Goal: Task Accomplishment & Management: Manage account settings

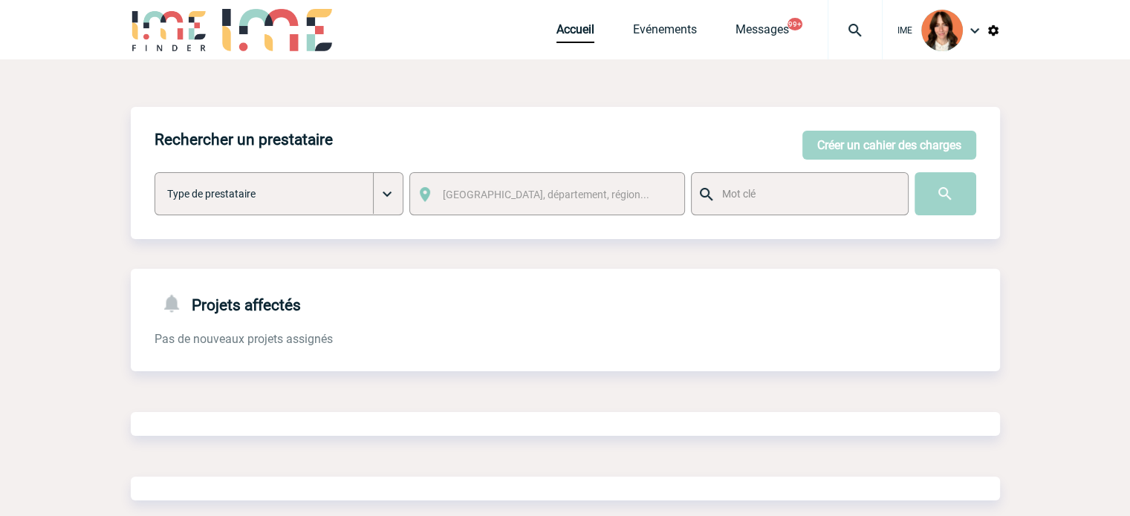
click at [876, 18] on div at bounding box center [854, 29] width 55 height 59
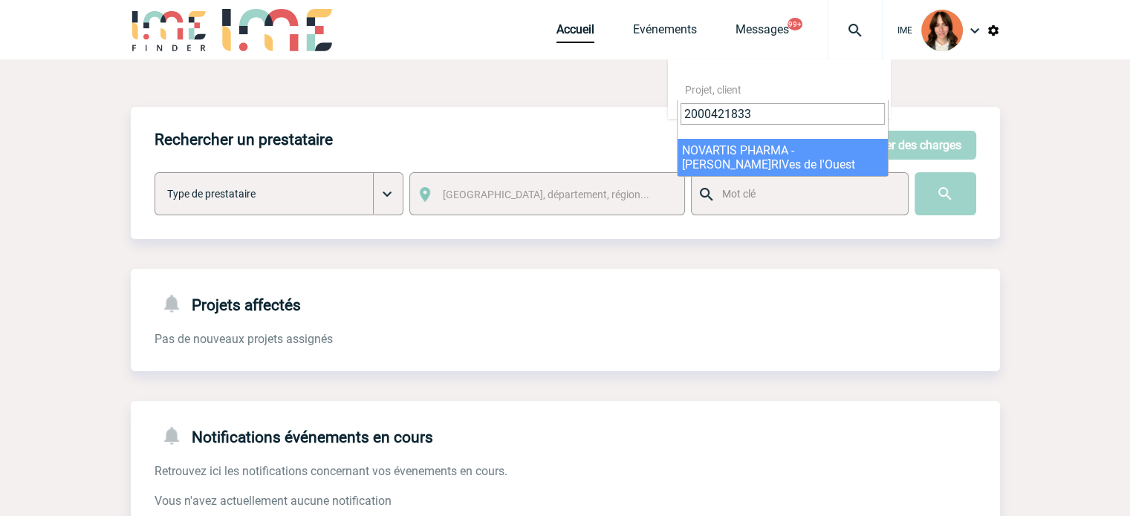
type input "2000421833"
select select "21334"
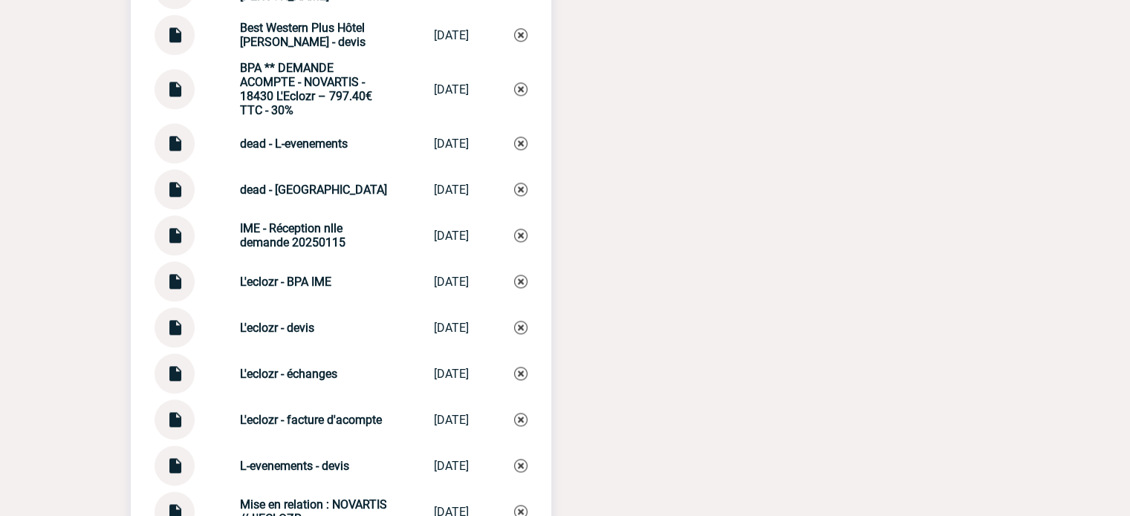
scroll to position [2123, 0]
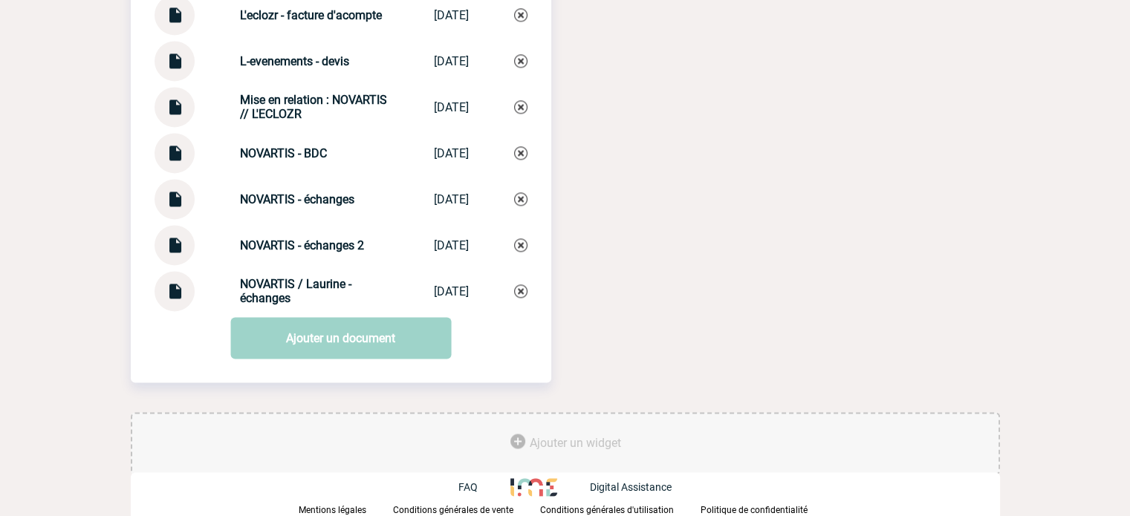
click at [297, 281] on strong "NOVARTIS / Laurine - échanges" at bounding box center [295, 291] width 111 height 28
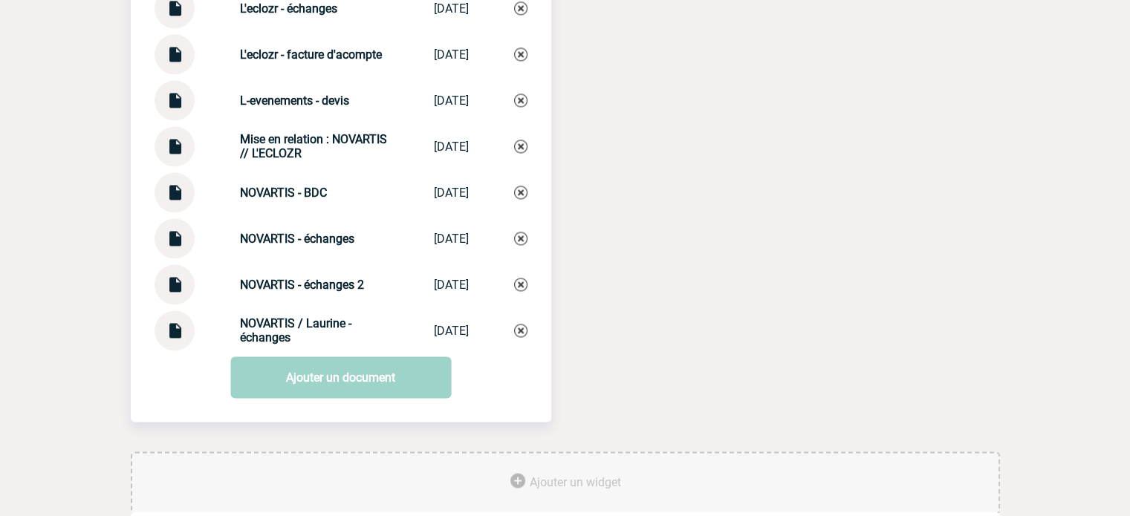
scroll to position [2049, 0]
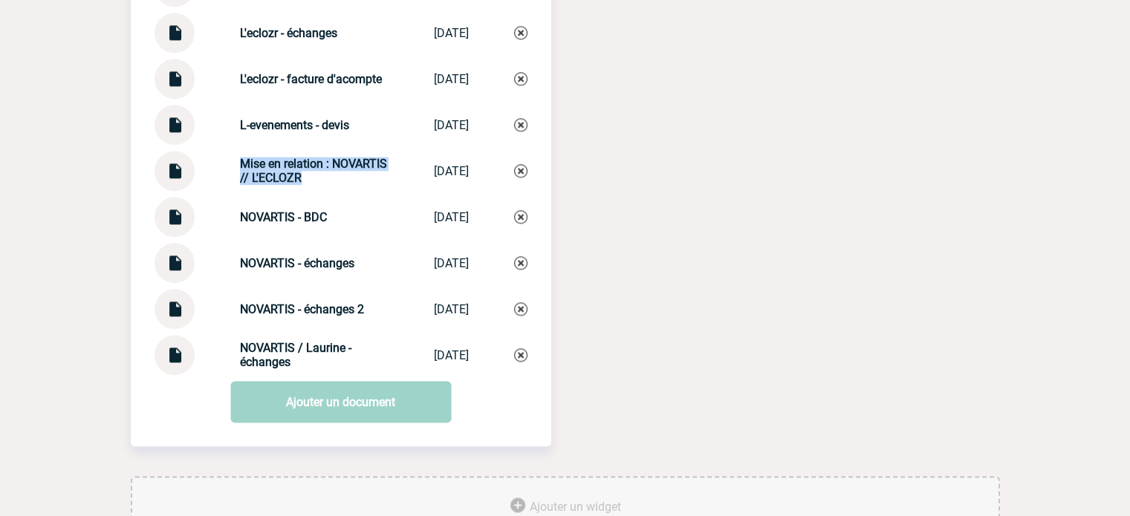
drag, startPoint x: 230, startPoint y: 174, endPoint x: 319, endPoint y: 189, distance: 90.5
click at [319, 185] on div "Mise en relation : NOVARTIS // L'ECLOZR" at bounding box center [314, 171] width 149 height 28
copy strong "Mise en relation : NOVARTIS // L'ECLOZR"
click at [521, 178] on img at bounding box center [520, 170] width 13 height 13
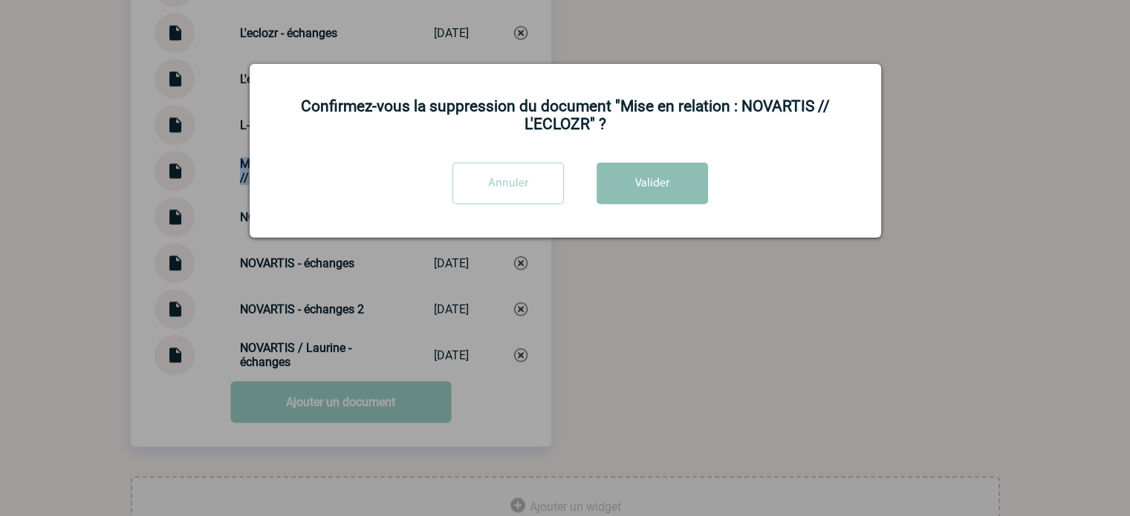
click at [633, 167] on button "Valider" at bounding box center [651, 184] width 111 height 42
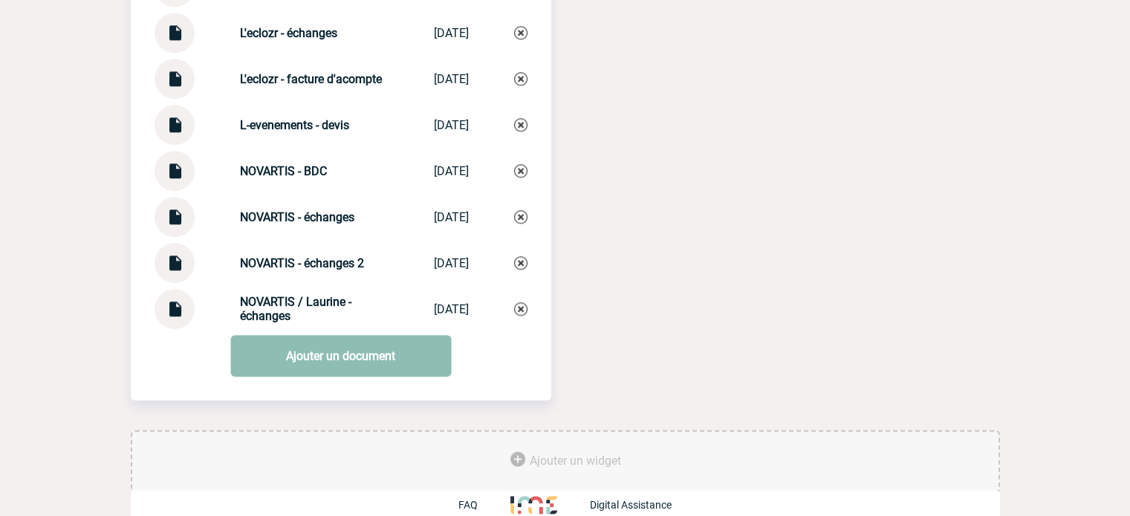
click at [356, 370] on link "Ajouter un document" at bounding box center [340, 356] width 221 height 42
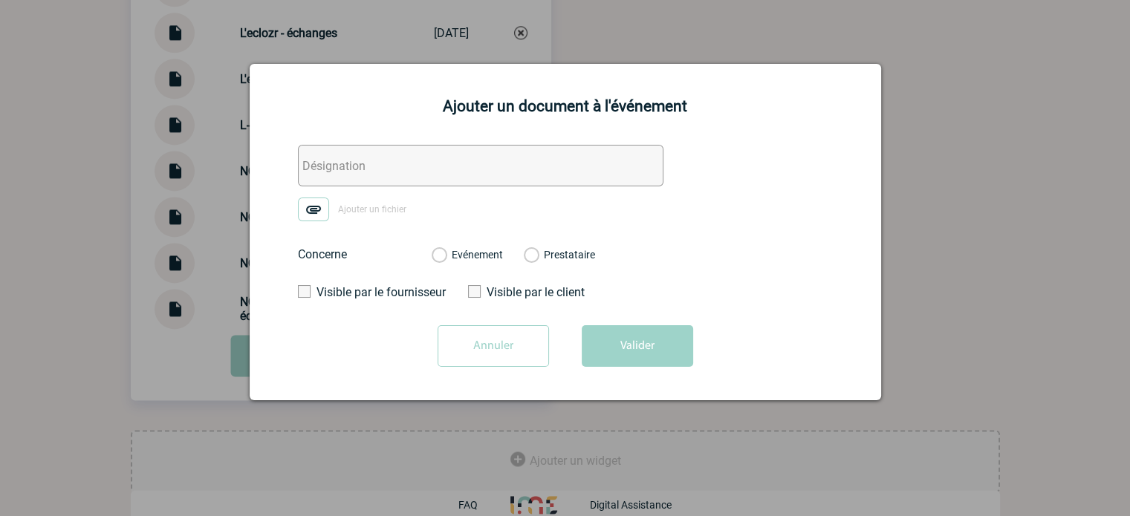
click at [371, 157] on input "text" at bounding box center [480, 166] width 365 height 42
paste input "Mise en relation : NOVARTIS // L'ECLOZR"
type input "Mise en relation : NOVARTIS // L'ECLOZR"
click at [322, 202] on img at bounding box center [313, 210] width 31 height 24
click at [0, 0] on input "Ajouter un fichier" at bounding box center [0, 0] width 0 height 0
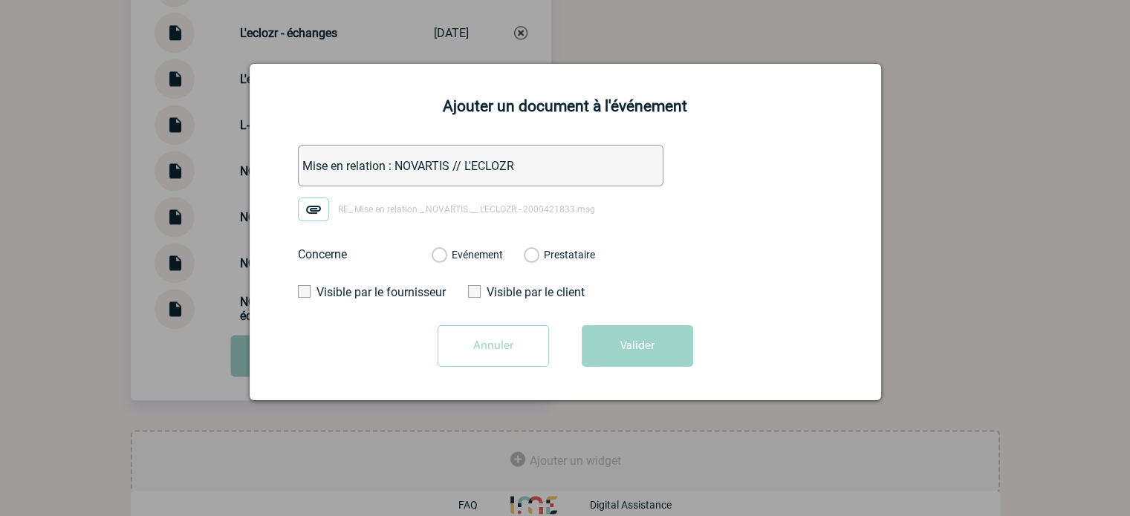
click at [446, 255] on label "Evénement" at bounding box center [438, 255] width 14 height 13
click at [0, 0] on input "Evénement" at bounding box center [0, 0] width 0 height 0
click at [635, 346] on button "Valider" at bounding box center [637, 346] width 111 height 42
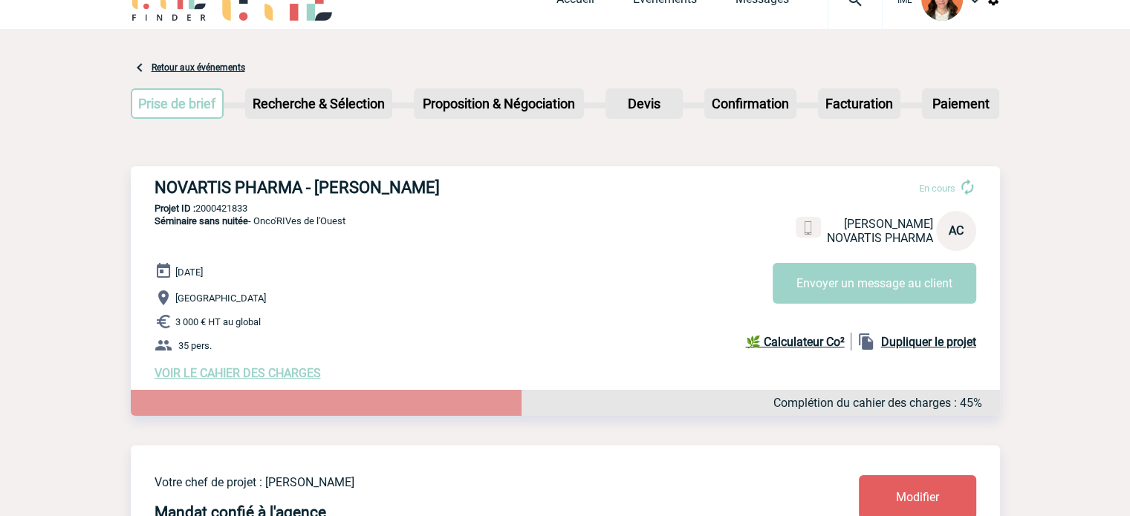
scroll to position [0, 0]
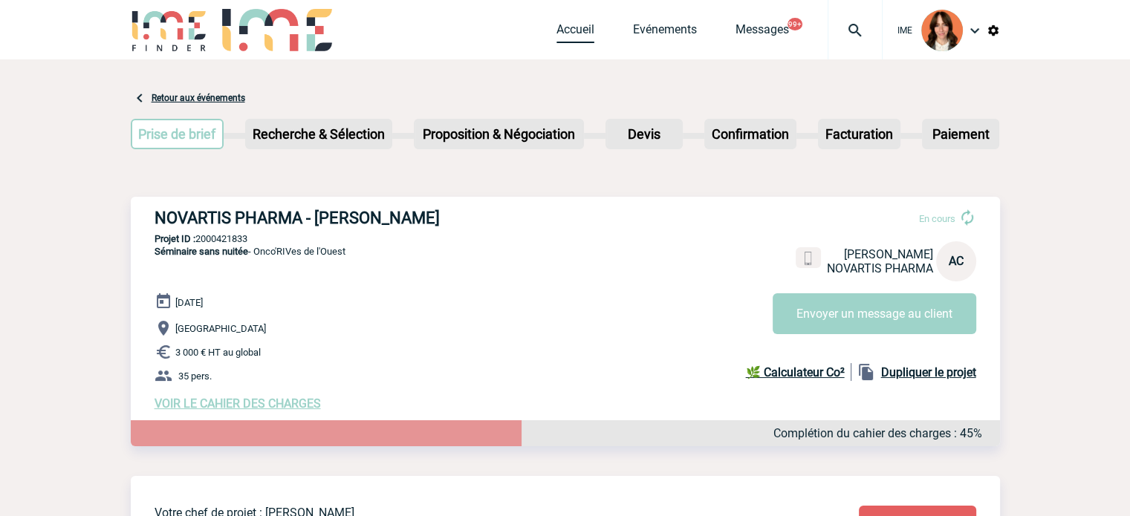
click at [556, 27] on link "Accueil" at bounding box center [575, 32] width 38 height 21
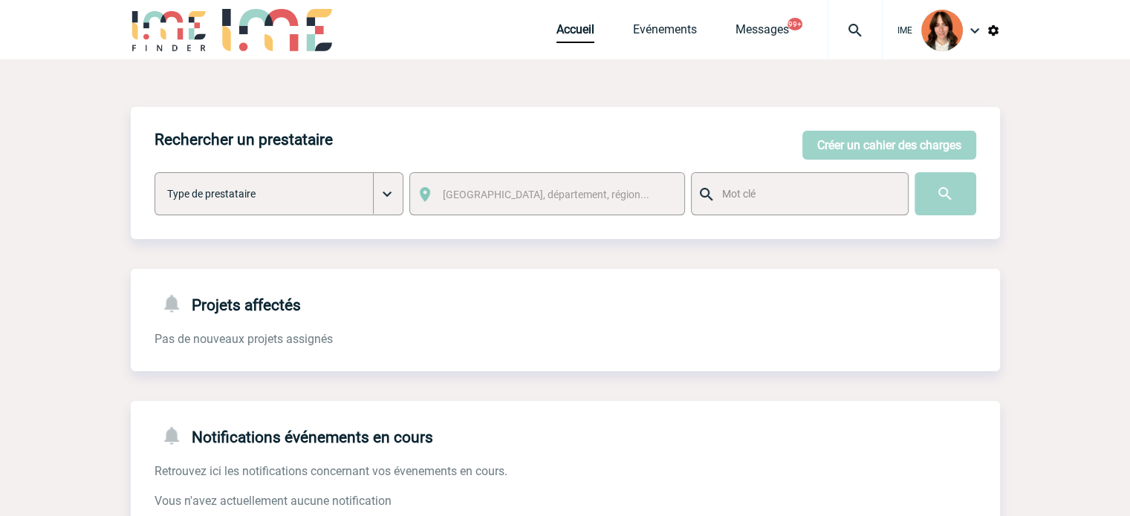
click at [845, 24] on img at bounding box center [854, 31] width 53 height 18
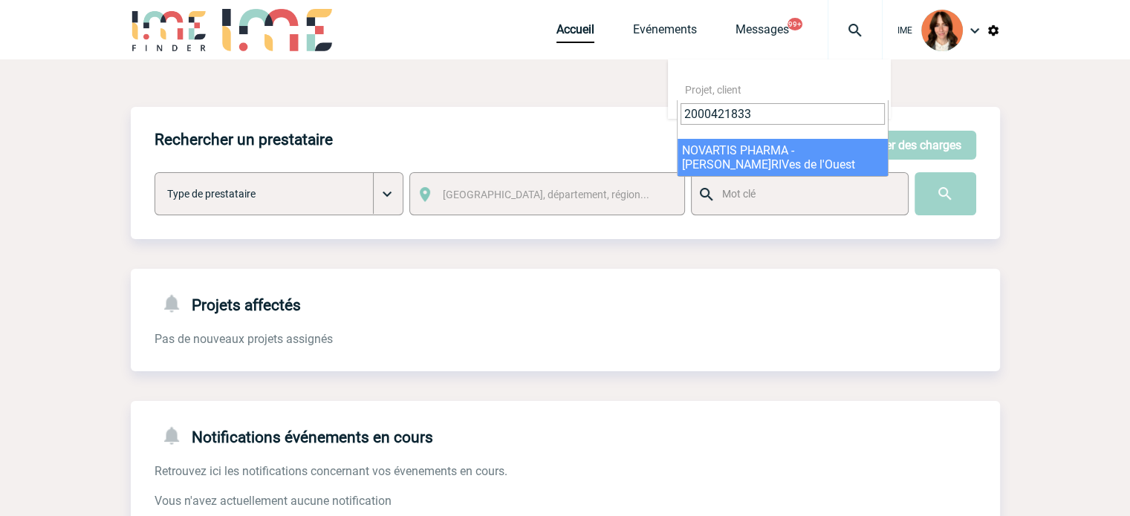
type input "2000421833"
select select "21334"
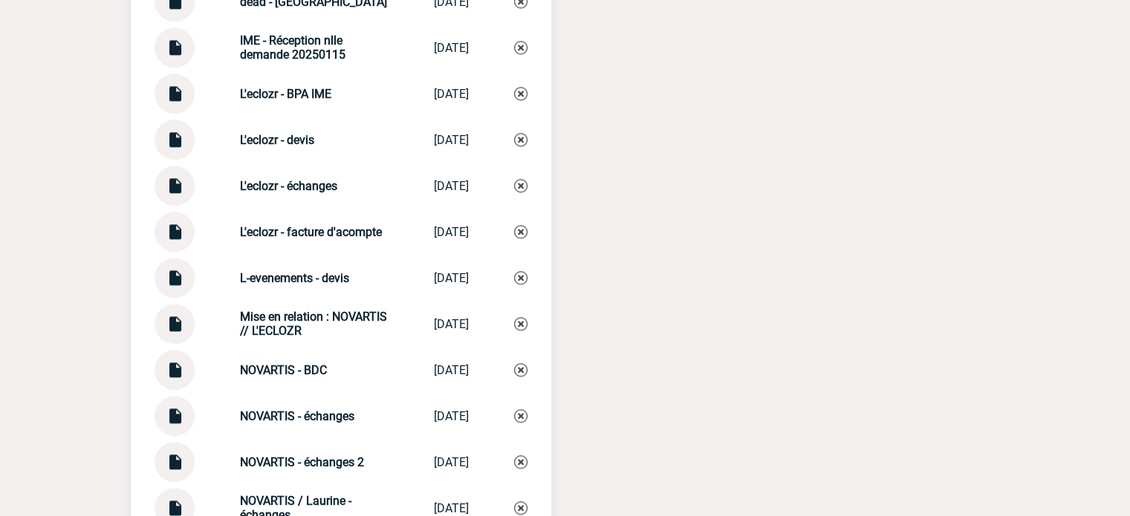
scroll to position [2005, 0]
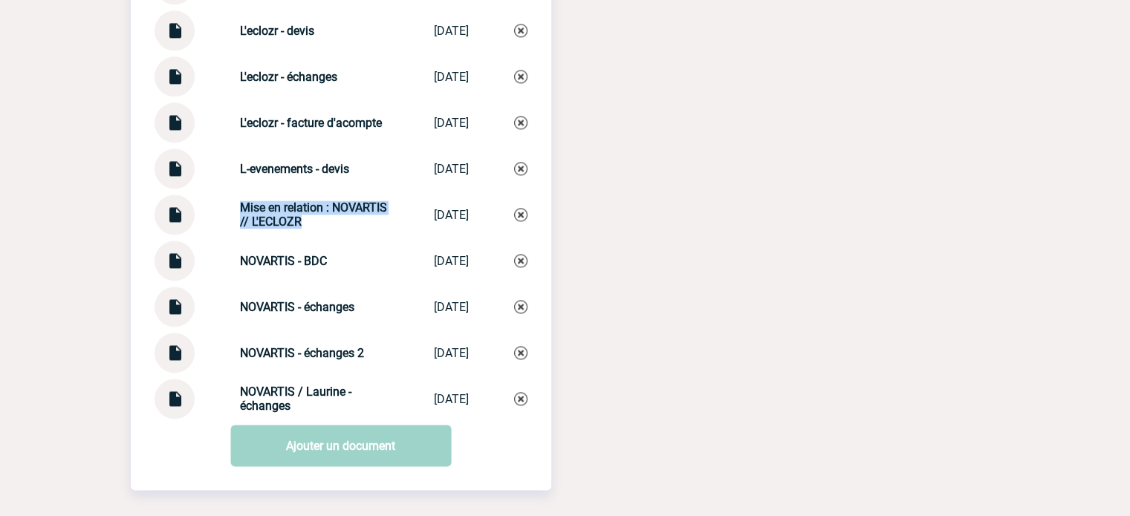
drag, startPoint x: 224, startPoint y: 213, endPoint x: 318, endPoint y: 232, distance: 95.5
click at [318, 232] on div "Mise en relation : NOVARTIS // L'ECLOZR Mise en relatio... [DATE]" at bounding box center [340, 215] width 373 height 40
copy strong "Mise en relation : NOVARTIS // L'ECLOZR"
click at [517, 221] on img at bounding box center [520, 214] width 13 height 13
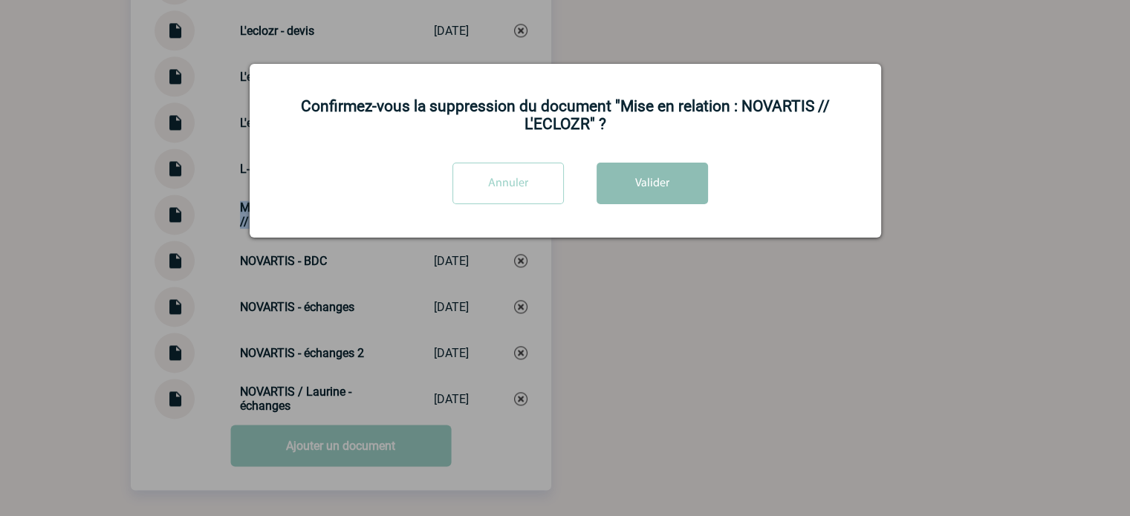
click at [664, 166] on button "Valider" at bounding box center [651, 184] width 111 height 42
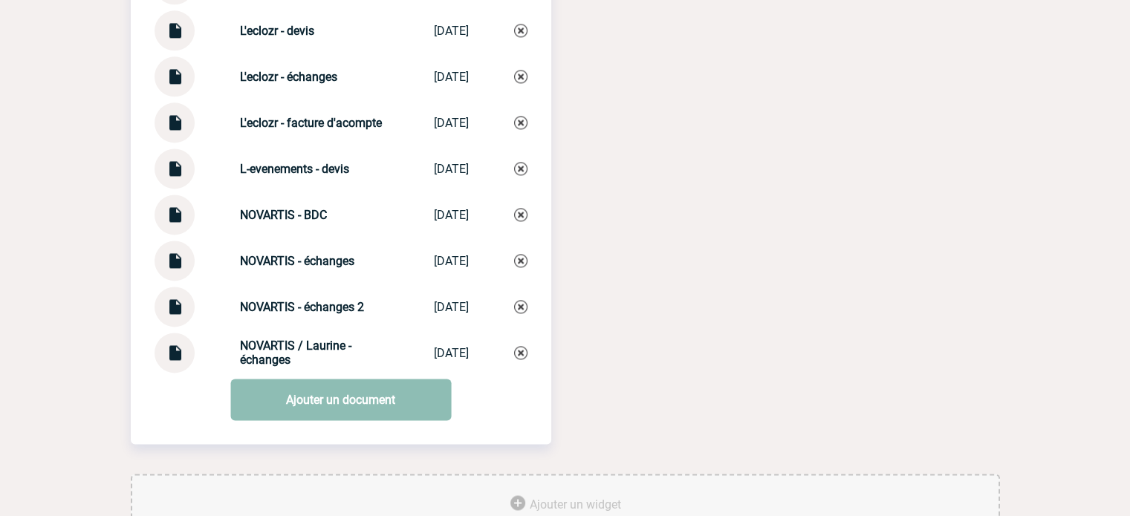
click at [352, 415] on link "Ajouter un document" at bounding box center [340, 400] width 221 height 42
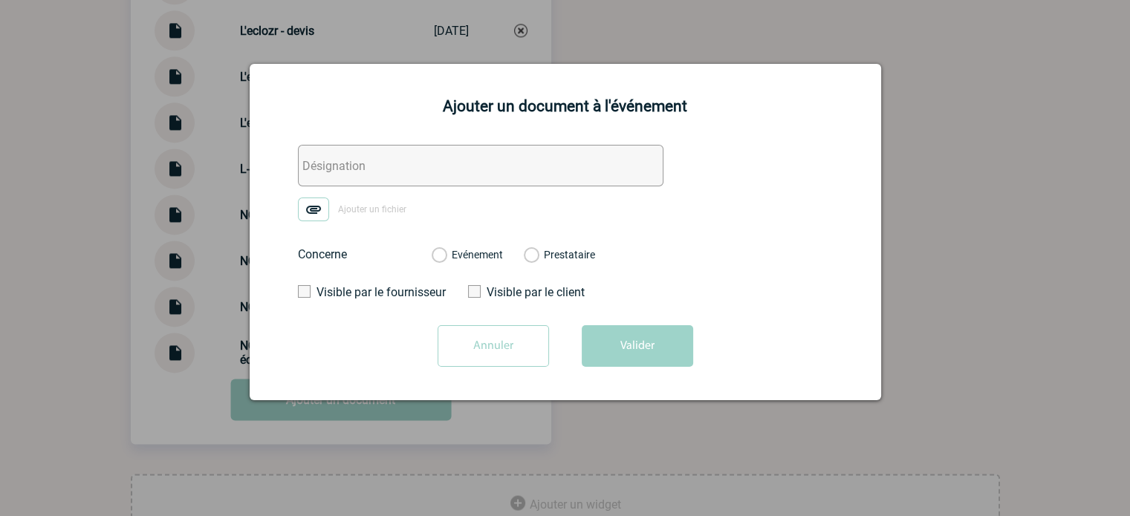
click at [394, 169] on input "text" at bounding box center [480, 166] width 365 height 42
paste input "Mise en relation : NOVARTIS // L'ECLOZR"
type input "Mise en relation : NOVARTIS // L'ECLOZR"
click at [312, 198] on img at bounding box center [313, 210] width 31 height 24
click at [0, 0] on input "Ajouter un fichier" at bounding box center [0, 0] width 0 height 0
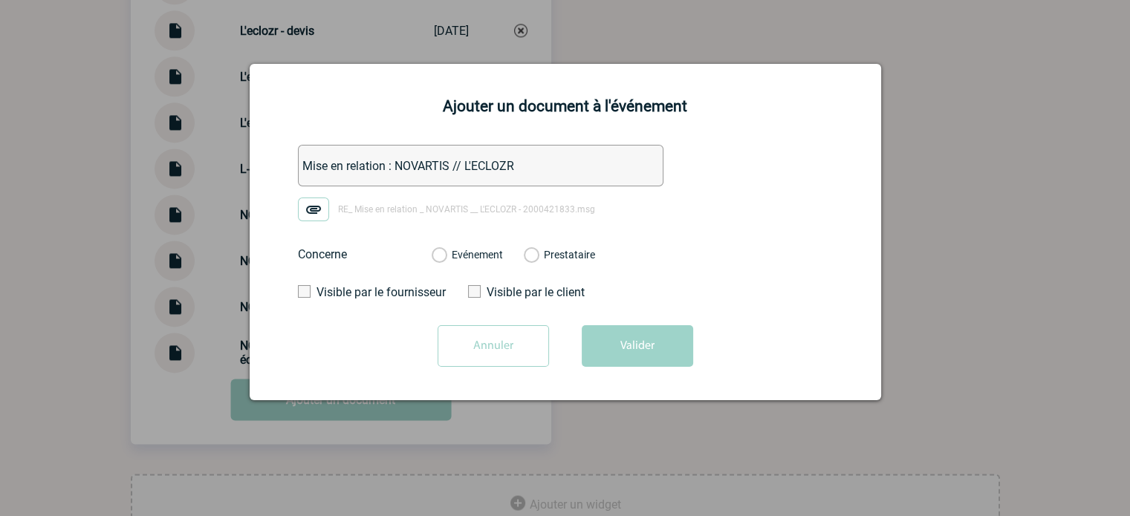
click at [446, 253] on label "Evénement" at bounding box center [438, 255] width 14 height 13
click at [0, 0] on input "Evénement" at bounding box center [0, 0] width 0 height 0
click at [653, 367] on button "Valider" at bounding box center [637, 346] width 111 height 42
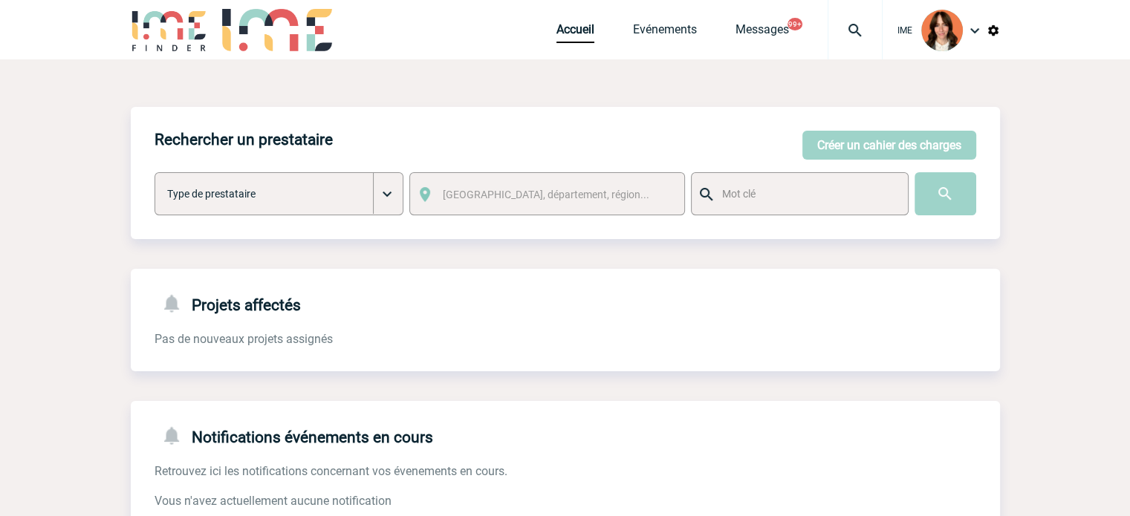
click at [823, 37] on div "Accueil Evénements Messages 99+ Projet, client Projet, client" at bounding box center [719, 29] width 326 height 59
click at [841, 30] on img at bounding box center [854, 31] width 53 height 18
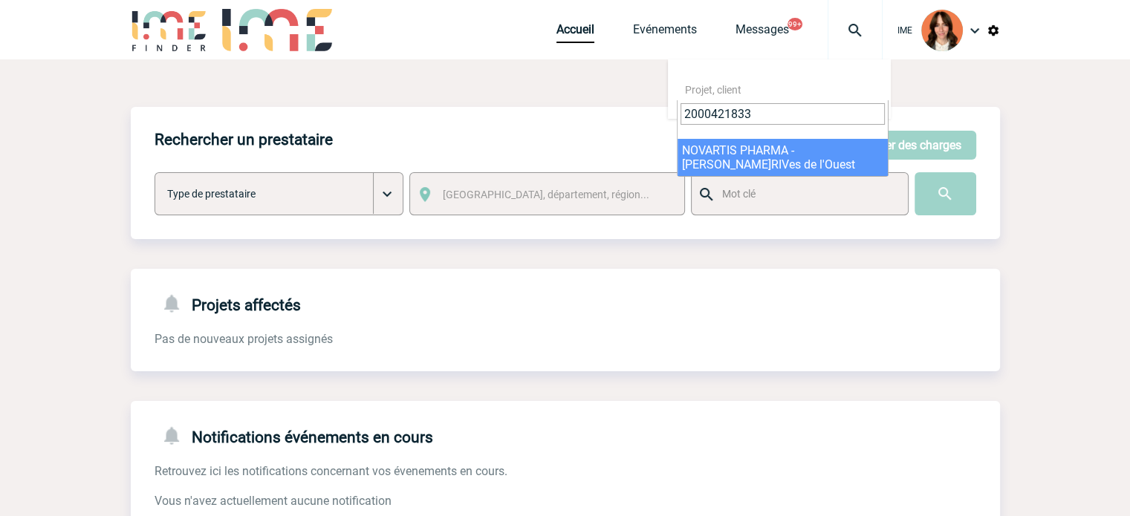
type input "2000421833"
select select "21334"
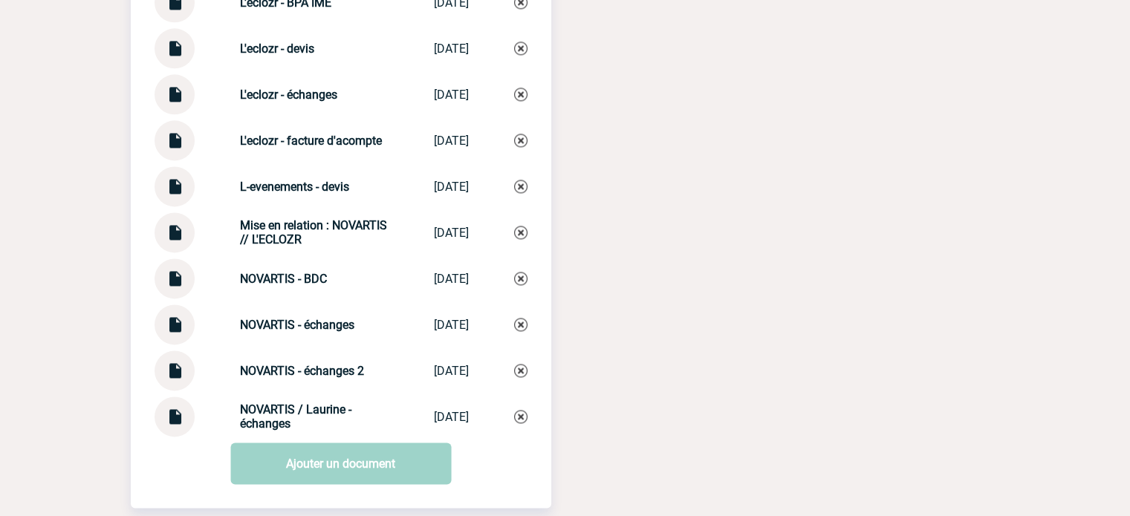
scroll to position [1975, 0]
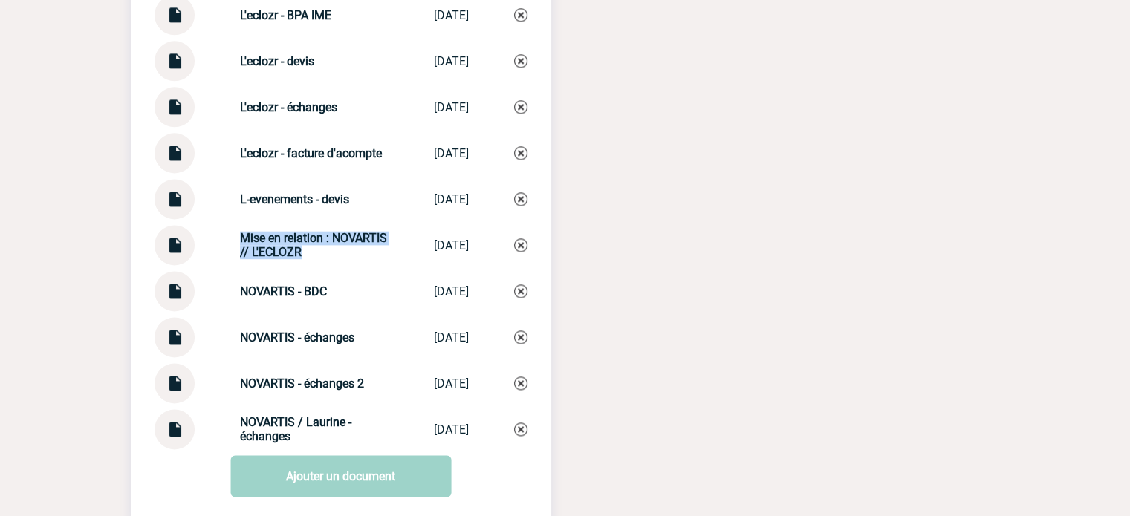
drag, startPoint x: 261, startPoint y: 253, endPoint x: 331, endPoint y: 270, distance: 72.4
click at [331, 265] on div "Mise en relation : NOVARTIS // L'ECLOZR Mise en relatio... [DATE]" at bounding box center [340, 245] width 373 height 40
copy strong "Mise en relation : NOVARTIS // L'ECLOZR"
click at [514, 252] on img at bounding box center [520, 244] width 13 height 13
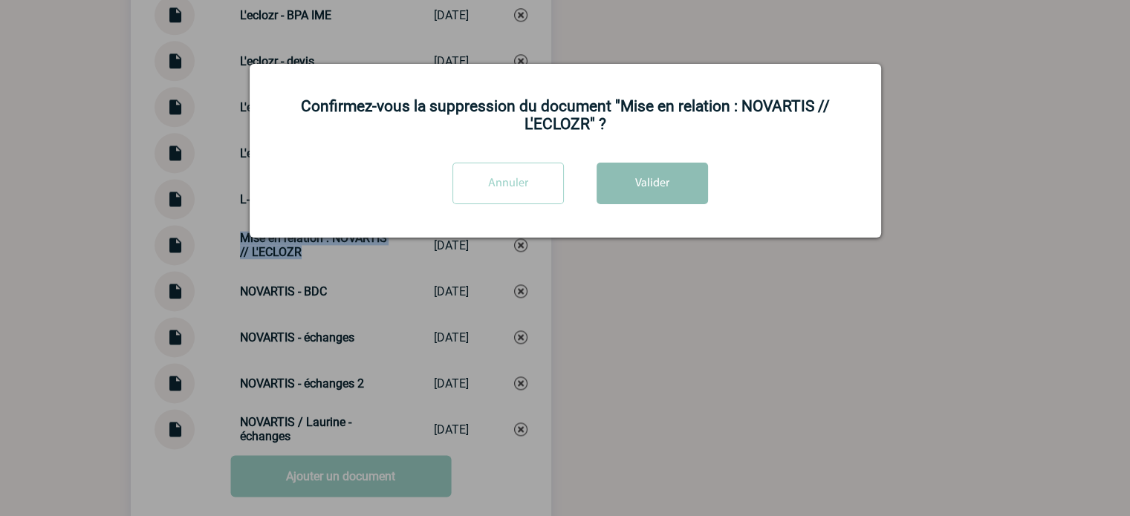
click at [654, 167] on button "Valider" at bounding box center [651, 184] width 111 height 42
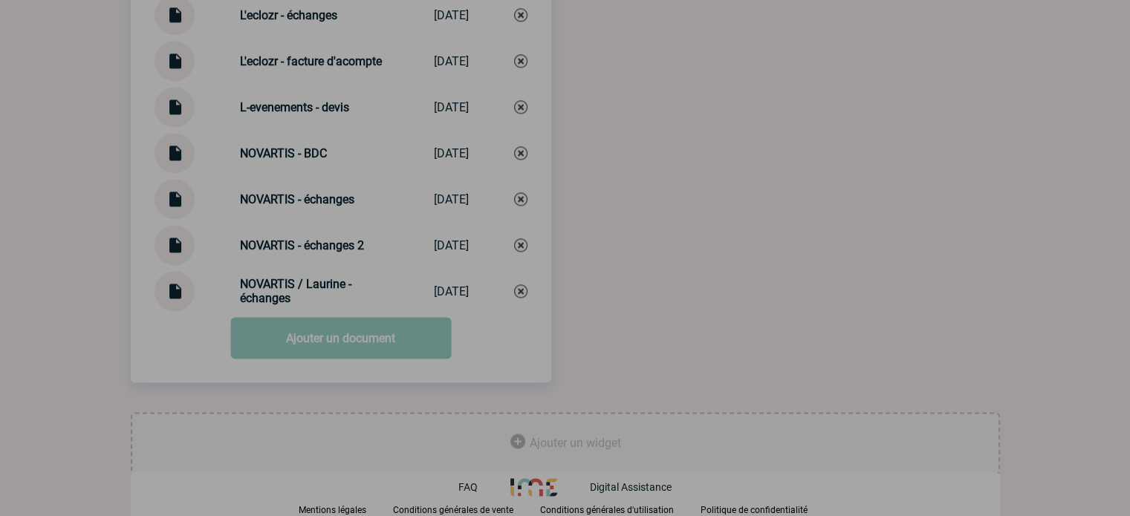
scroll to position [2077, 0]
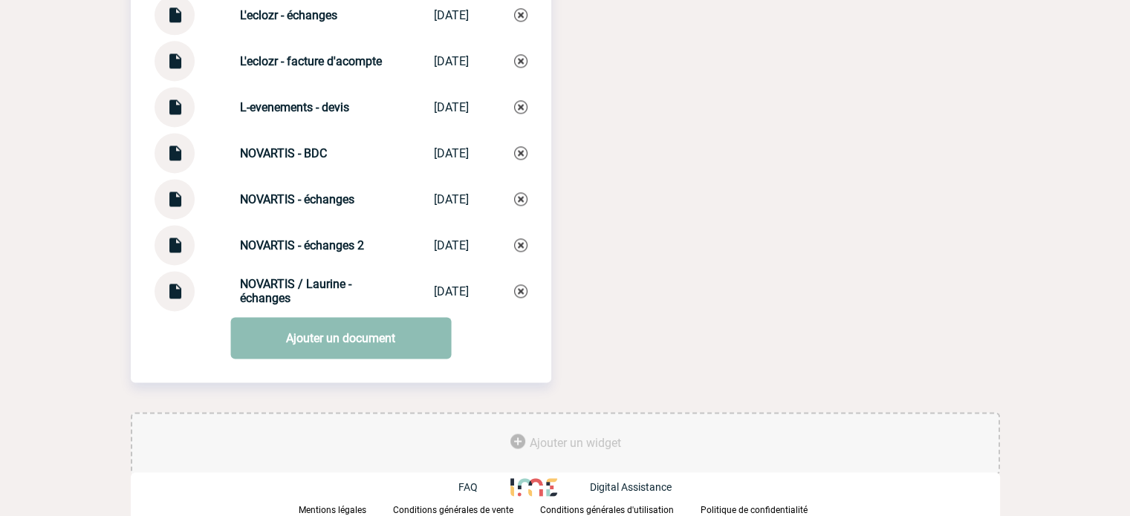
click at [271, 337] on link "Ajouter un document" at bounding box center [340, 338] width 221 height 42
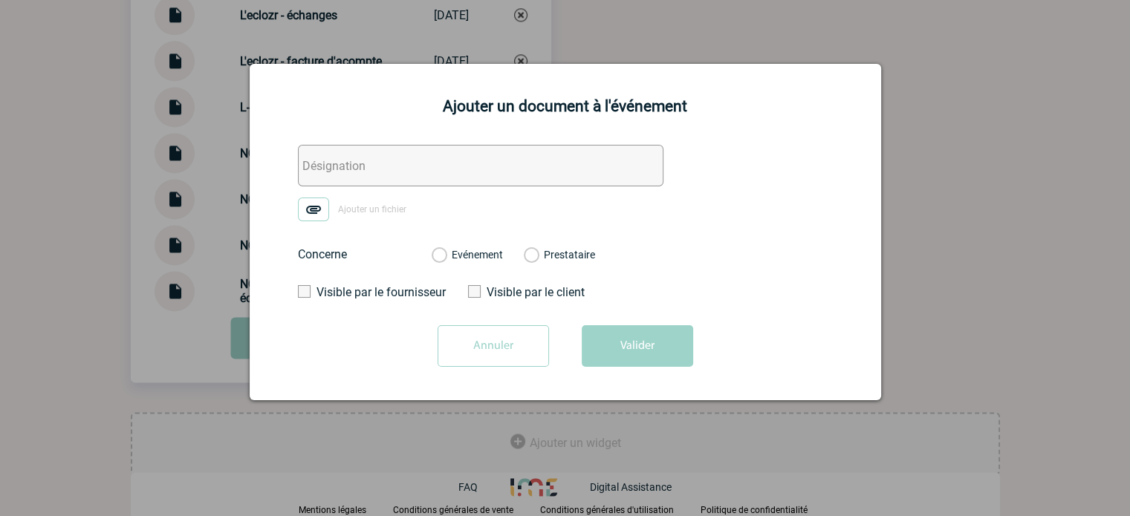
click at [323, 172] on input "text" at bounding box center [480, 166] width 365 height 42
paste input "Mise en relation : NOVARTIS // L'ECLOZR"
type input "Mise en relation : NOVARTIS // L'ECLOZR"
click at [310, 210] on img at bounding box center [313, 210] width 31 height 24
click at [0, 0] on input "Ajouter un fichier" at bounding box center [0, 0] width 0 height 0
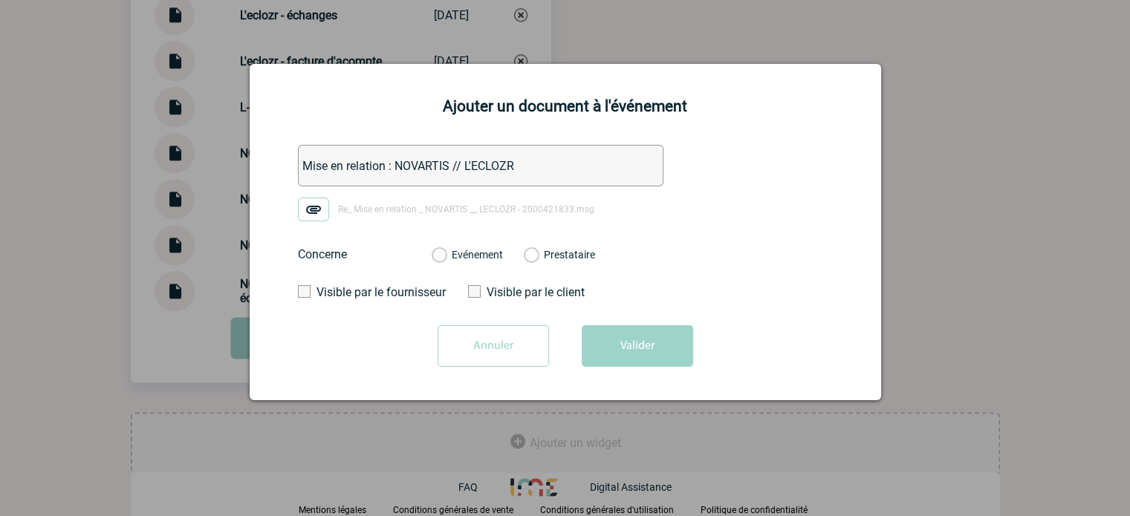
click at [446, 258] on label "Evénement" at bounding box center [438, 255] width 14 height 13
click at [0, 0] on input "Evénement" at bounding box center [0, 0] width 0 height 0
click at [623, 329] on button "Valider" at bounding box center [637, 346] width 111 height 42
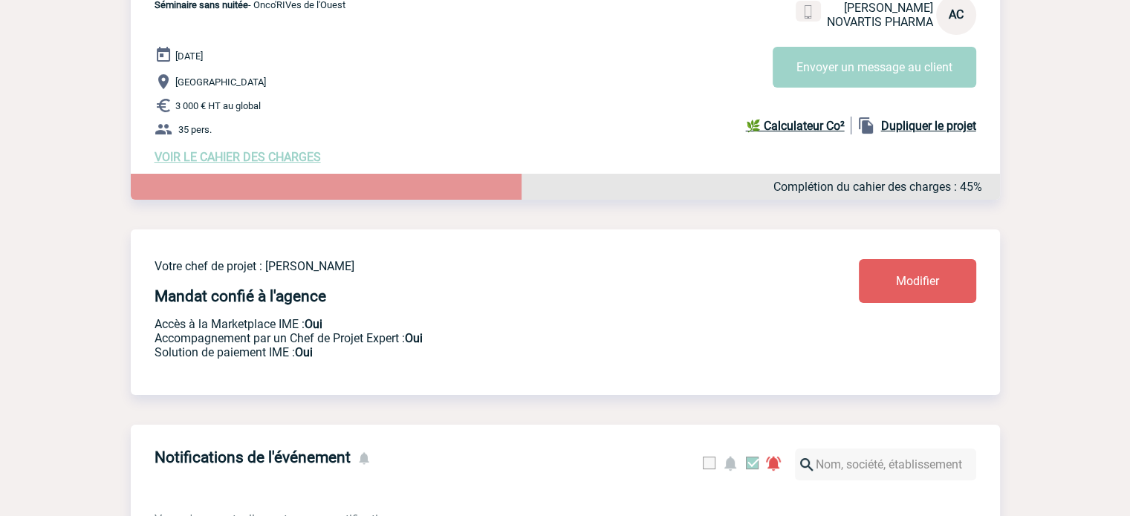
scroll to position [0, 0]
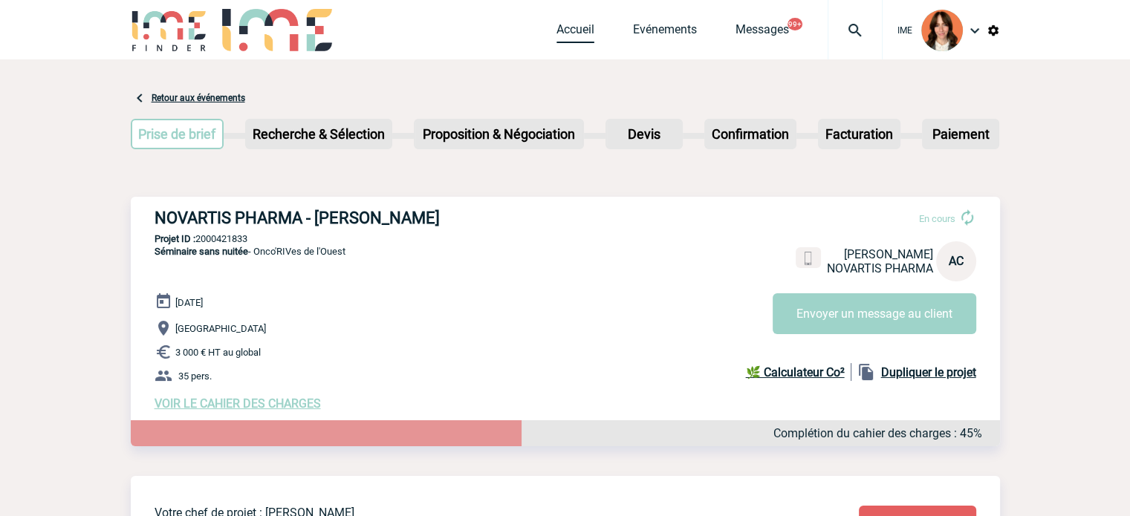
drag, startPoint x: 574, startPoint y: 7, endPoint x: 564, endPoint y: 28, distance: 23.6
click at [575, 13] on div "Accueil Evénements Messages 99+ Projet, client Projet, client" at bounding box center [719, 29] width 326 height 59
click at [564, 28] on link "Accueil" at bounding box center [575, 32] width 38 height 21
